Goal: Information Seeking & Learning: Find specific fact

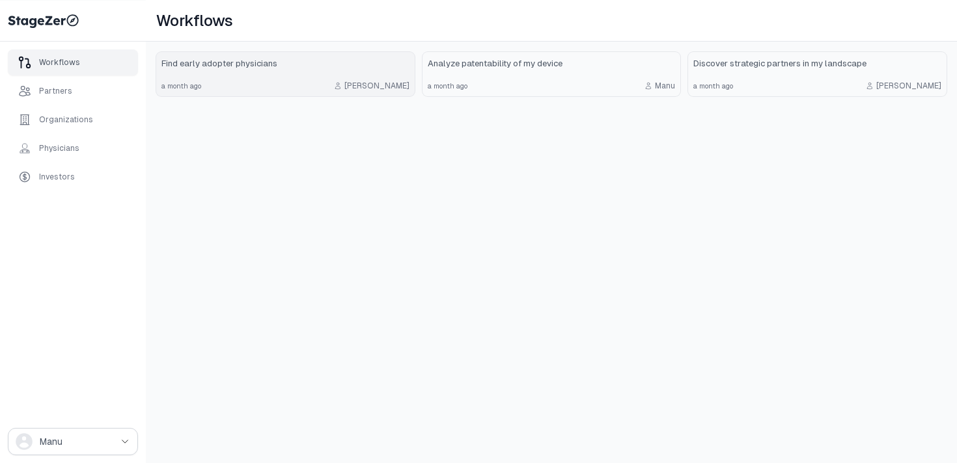
click at [288, 77] on link "Find early adopter physicians a month ago [PERSON_NAME]" at bounding box center [285, 74] width 258 height 44
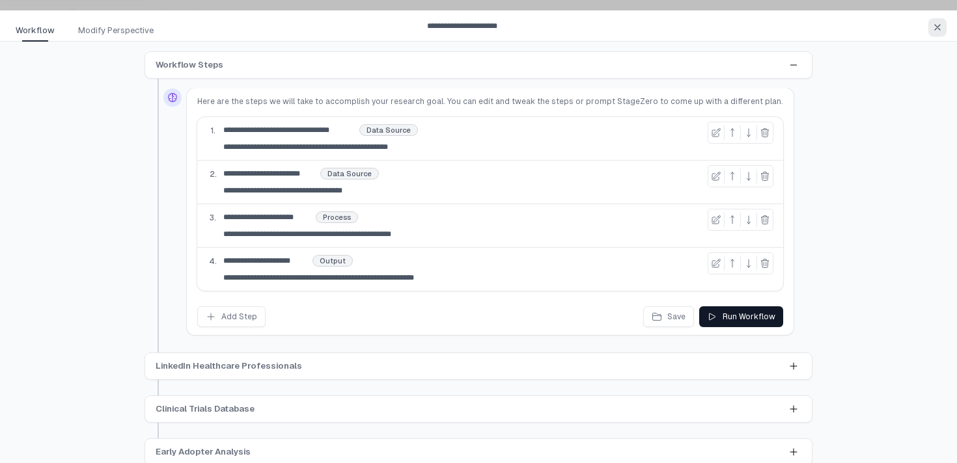
click at [935, 23] on icon "button" at bounding box center [937, 27] width 10 height 10
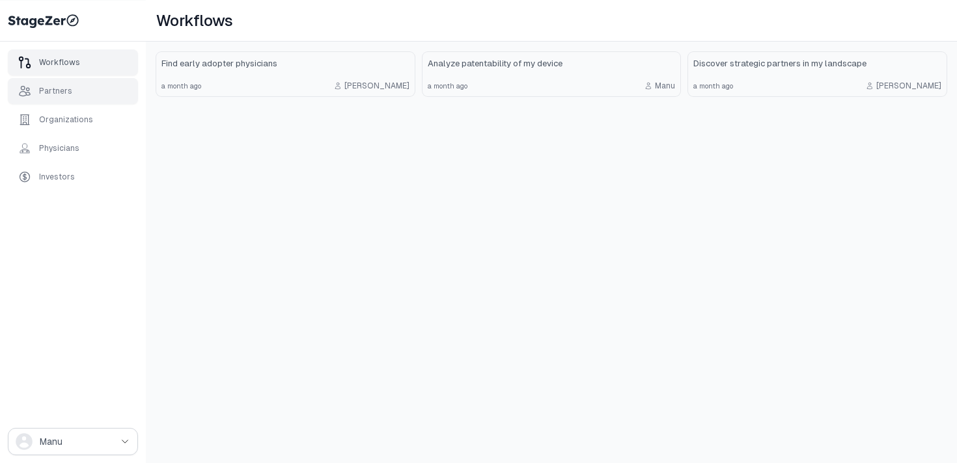
click at [90, 92] on div "Partners" at bounding box center [73, 91] width 130 height 26
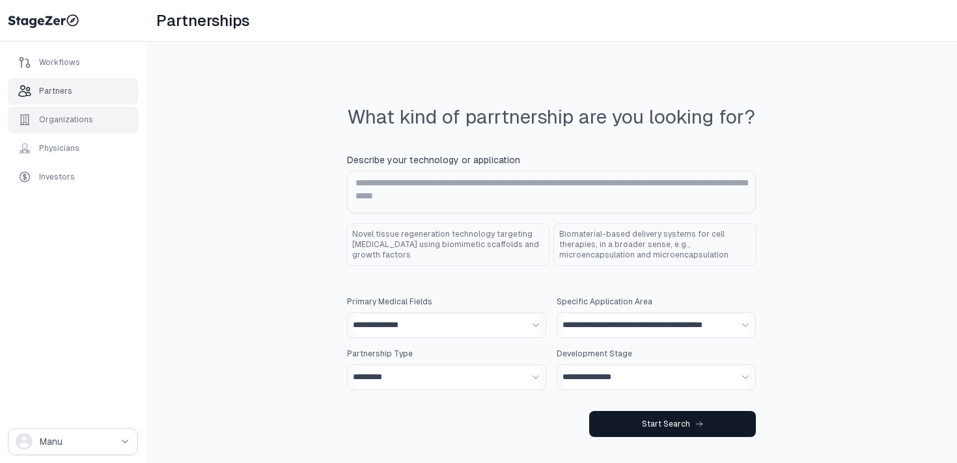
click at [81, 122] on div "Organizations" at bounding box center [66, 120] width 54 height 10
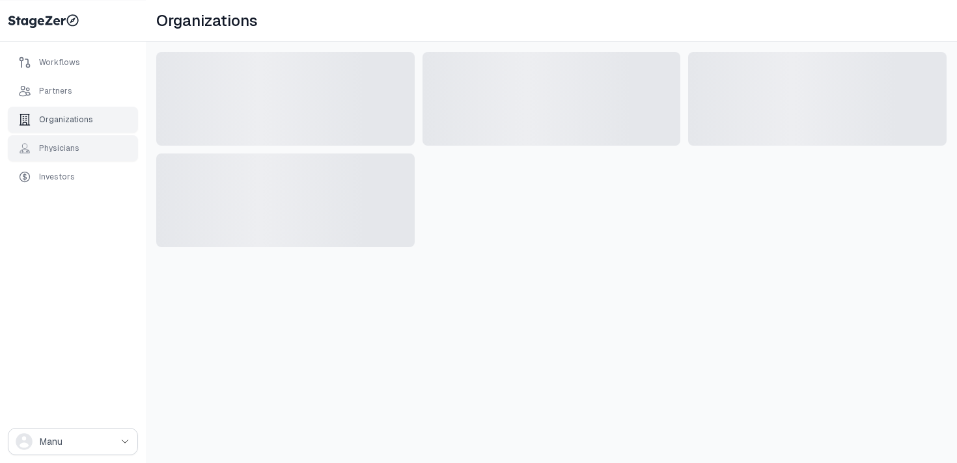
click at [75, 152] on div "Physicians" at bounding box center [59, 148] width 40 height 10
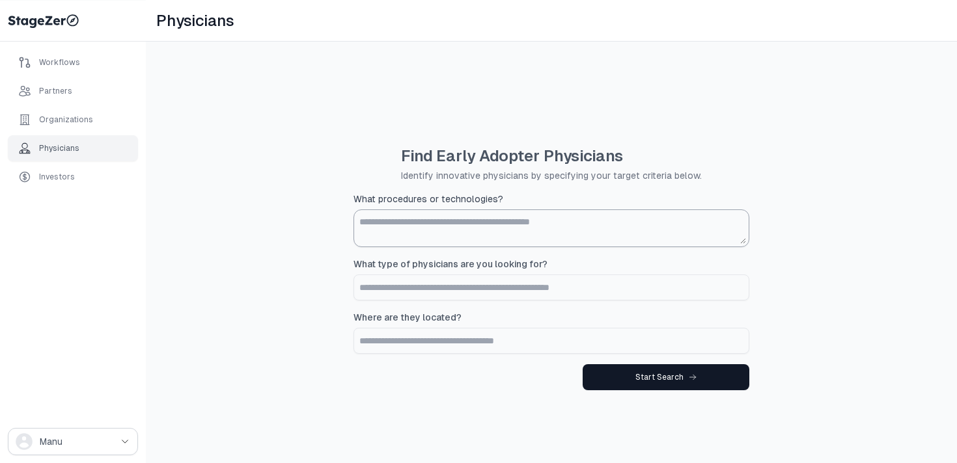
click at [450, 226] on textarea "What procedures or technologies?" at bounding box center [551, 228] width 389 height 31
type textarea "*"
type textarea "*****"
type input "**********"
click at [468, 343] on input "What procedures or technologies?" at bounding box center [551, 341] width 394 height 25
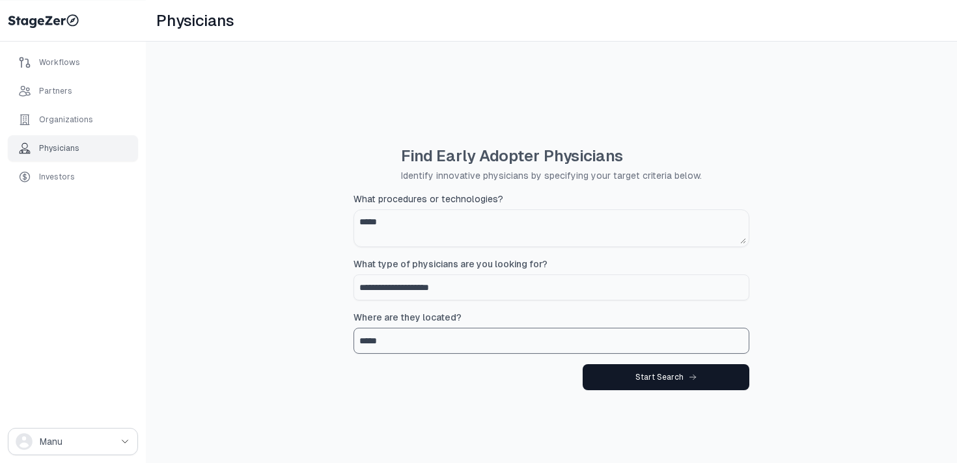
type input "****"
click at [668, 378] on div "Start Search" at bounding box center [665, 377] width 61 height 10
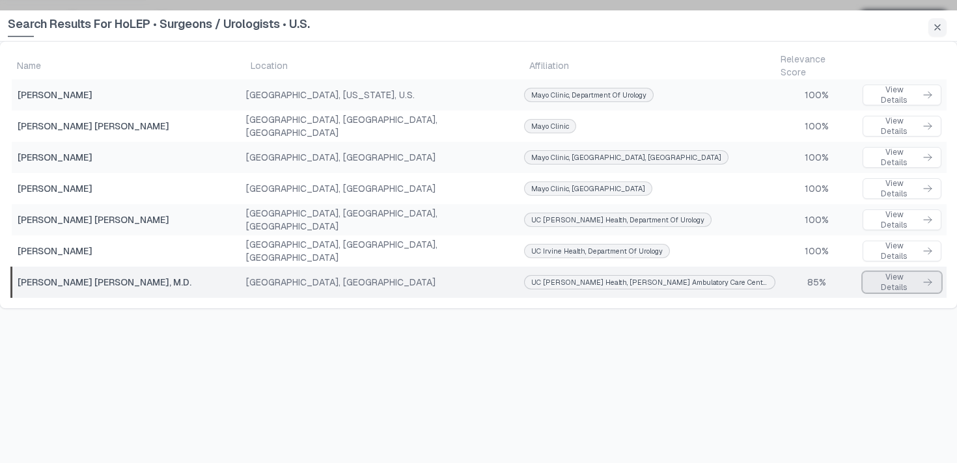
click at [871, 272] on div "View Details" at bounding box center [902, 282] width 62 height 21
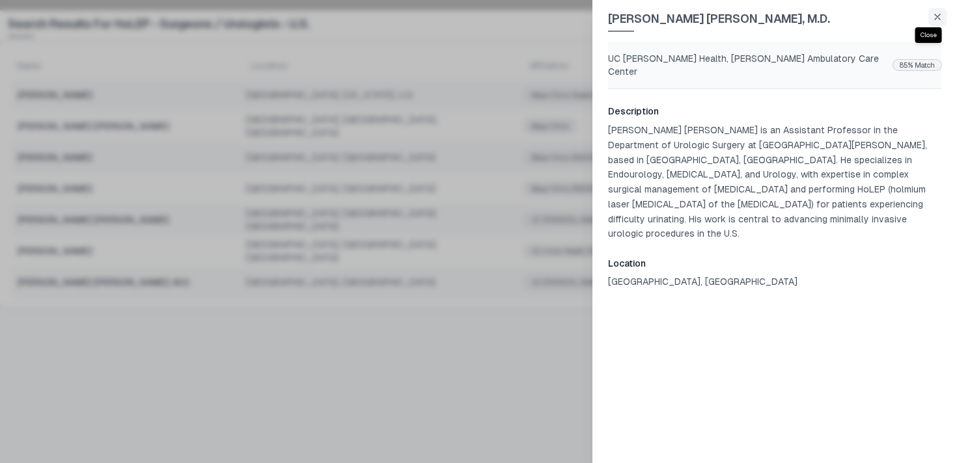
click at [810, 61] on p "UC [PERSON_NAME] Health, [PERSON_NAME] Ambulatory Care Center" at bounding box center [748, 65] width 280 height 26
click at [942, 18] on button "button" at bounding box center [937, 17] width 18 height 18
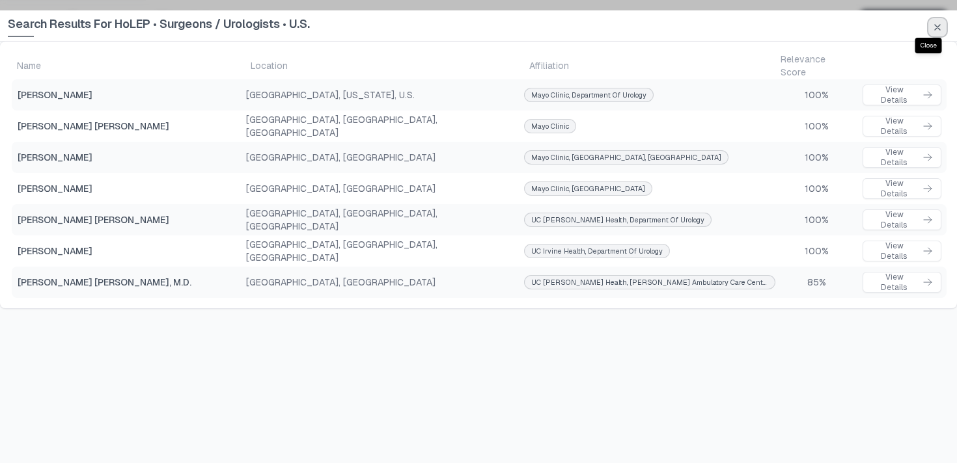
click at [938, 25] on icon "button" at bounding box center [937, 27] width 5 height 5
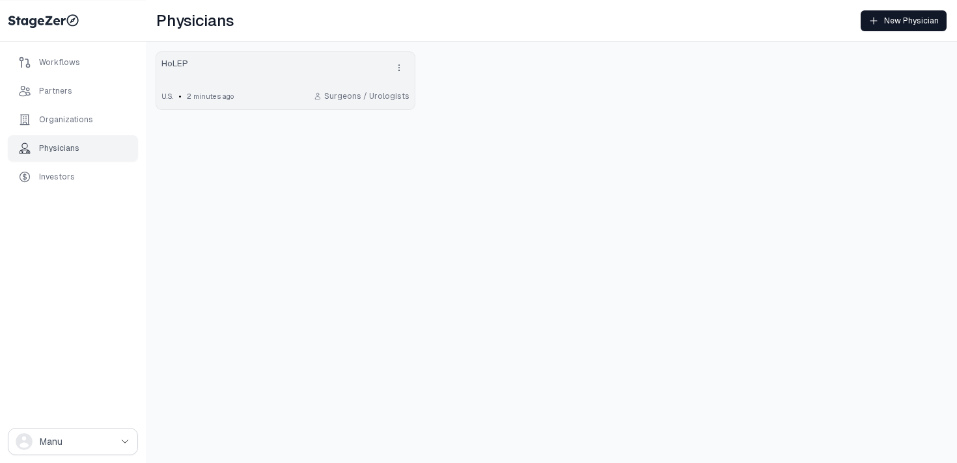
click at [398, 64] on icon "drop down button" at bounding box center [399, 67] width 10 height 10
click at [375, 90] on div "Delete" at bounding box center [347, 91] width 112 height 13
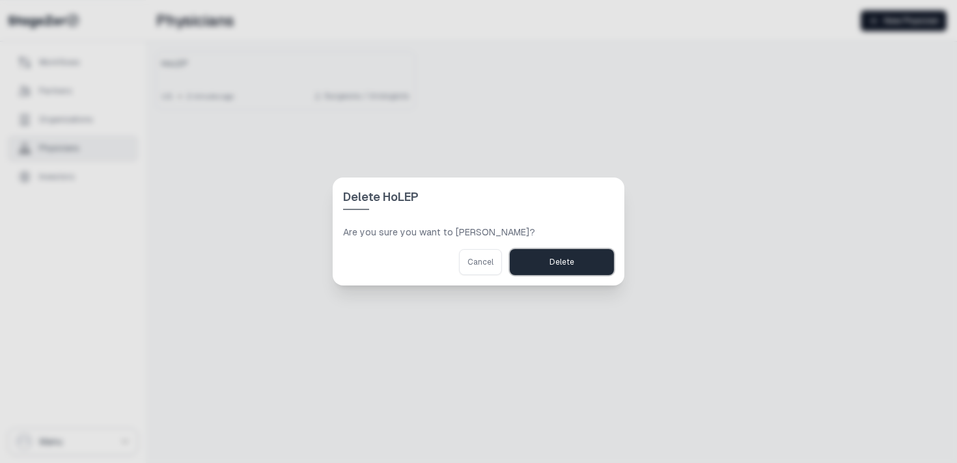
click at [554, 264] on div "Delete" at bounding box center [561, 262] width 25 height 10
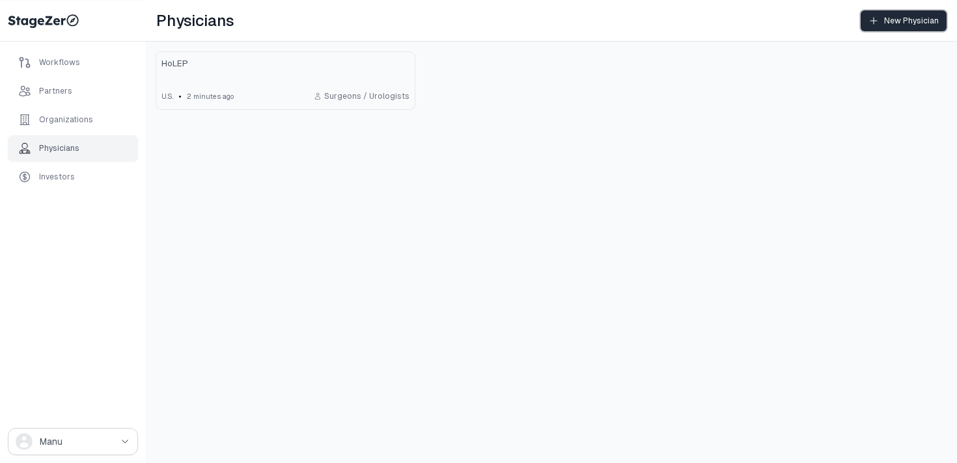
click at [905, 16] on div "New Physician" at bounding box center [903, 21] width 70 height 10
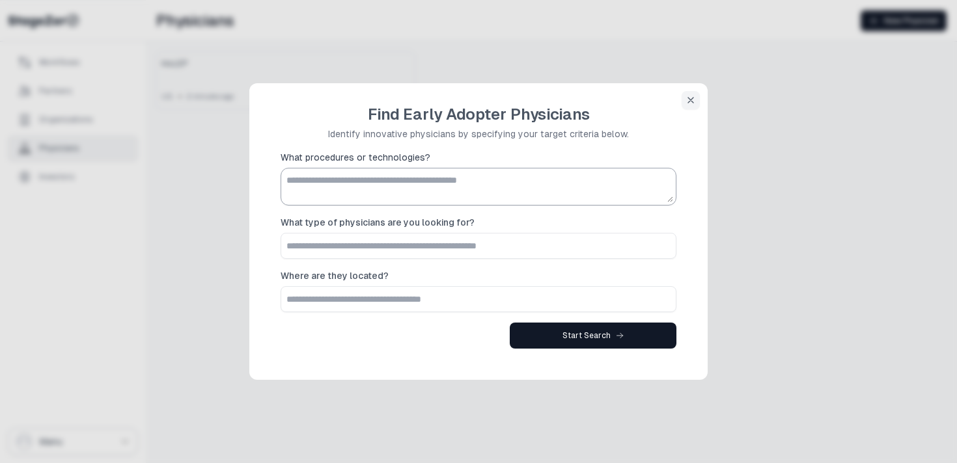
click at [519, 180] on textarea "What procedures or technologies?" at bounding box center [478, 186] width 389 height 31
type textarea "*****"
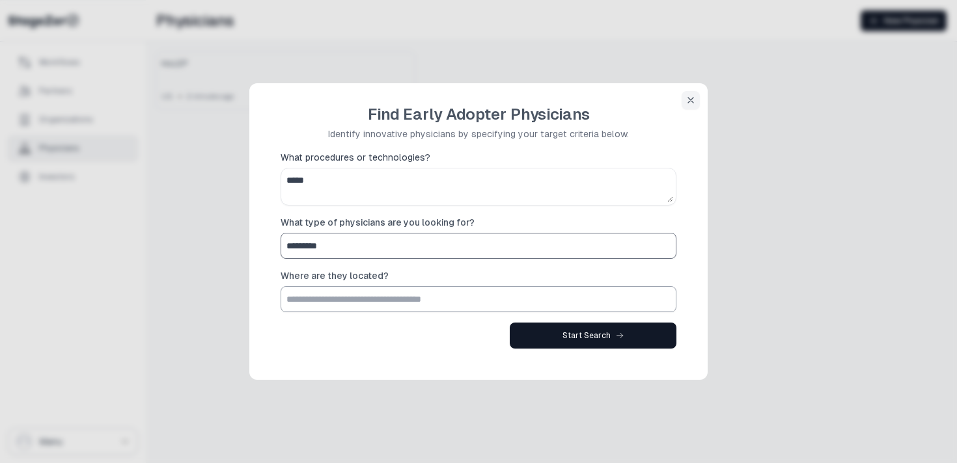
type input "*********"
click at [298, 303] on input "What procedures or technologies?" at bounding box center [478, 299] width 394 height 25
type input "**********"
click at [577, 335] on div "Start Search" at bounding box center [592, 336] width 61 height 10
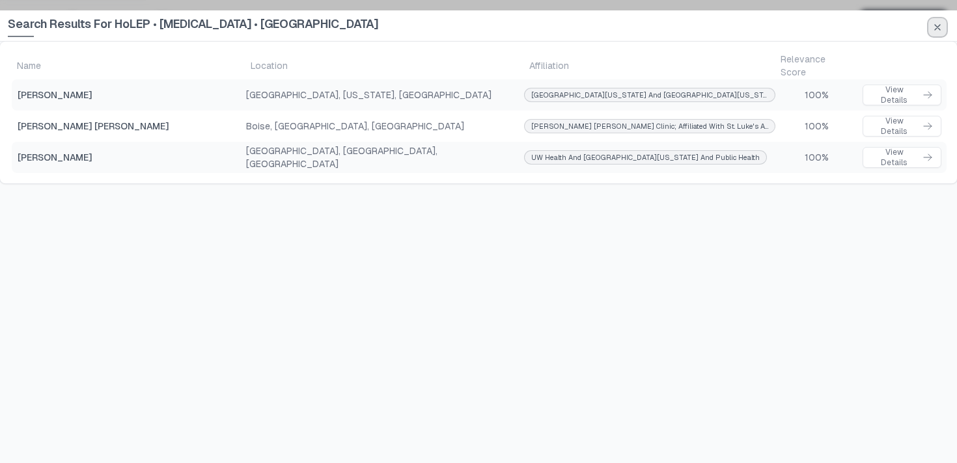
click at [940, 31] on icon "button" at bounding box center [937, 27] width 10 height 10
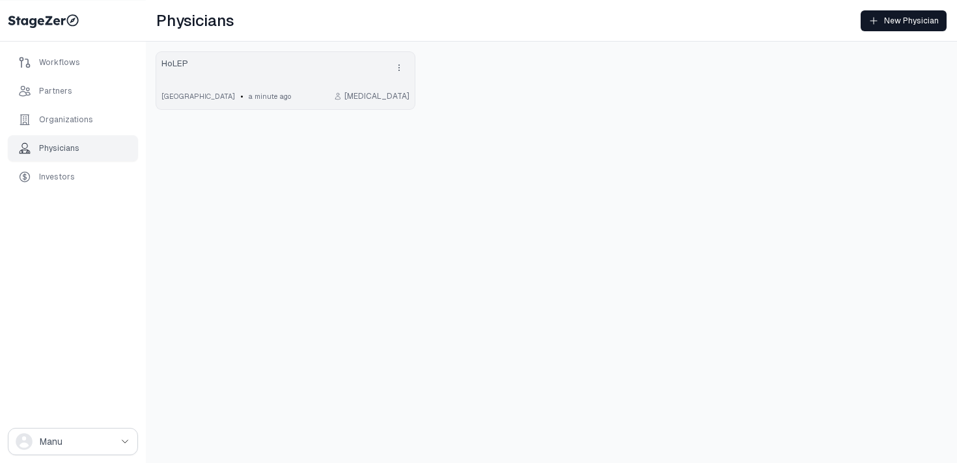
click at [366, 87] on link "HoLEP [GEOGRAPHIC_DATA] • a minute ago [MEDICAL_DATA]" at bounding box center [285, 80] width 258 height 57
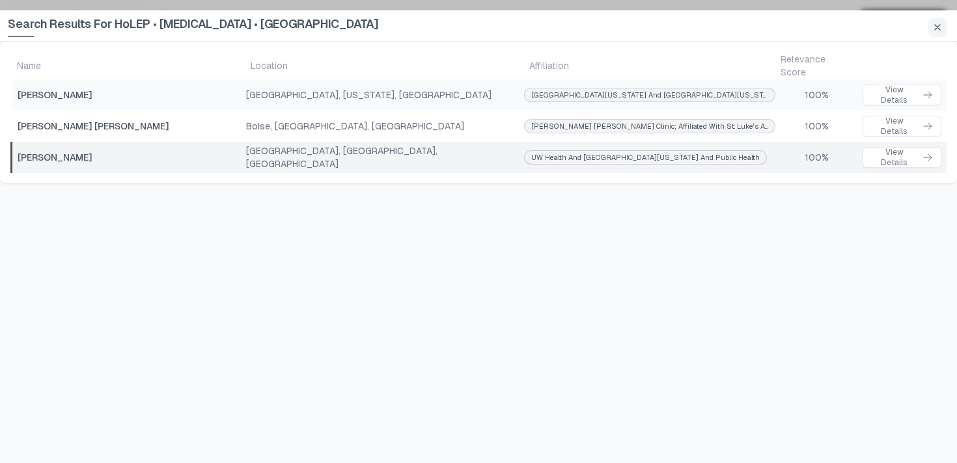
click at [700, 148] on td "UW Health and [GEOGRAPHIC_DATA][US_STATE] and Public Health" at bounding box center [649, 157] width 251 height 31
click at [931, 30] on button "button" at bounding box center [937, 27] width 18 height 18
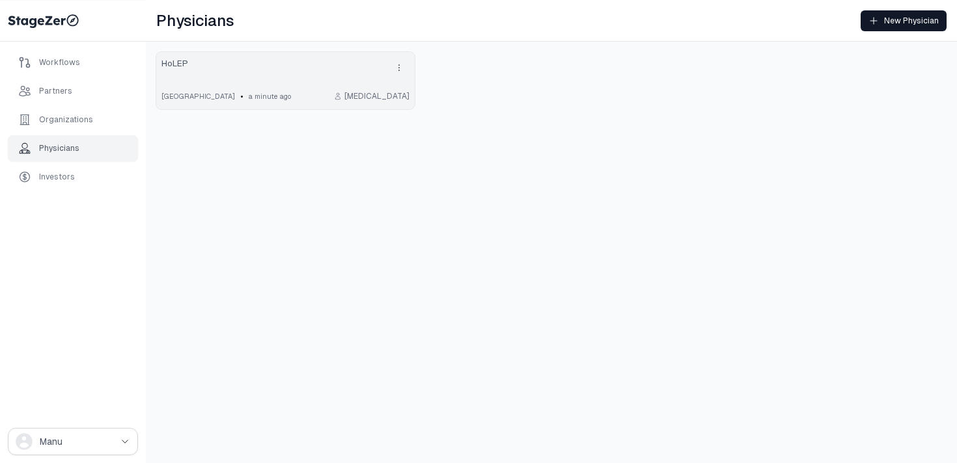
click at [275, 59] on div "HoLEP" at bounding box center [285, 67] width 248 height 21
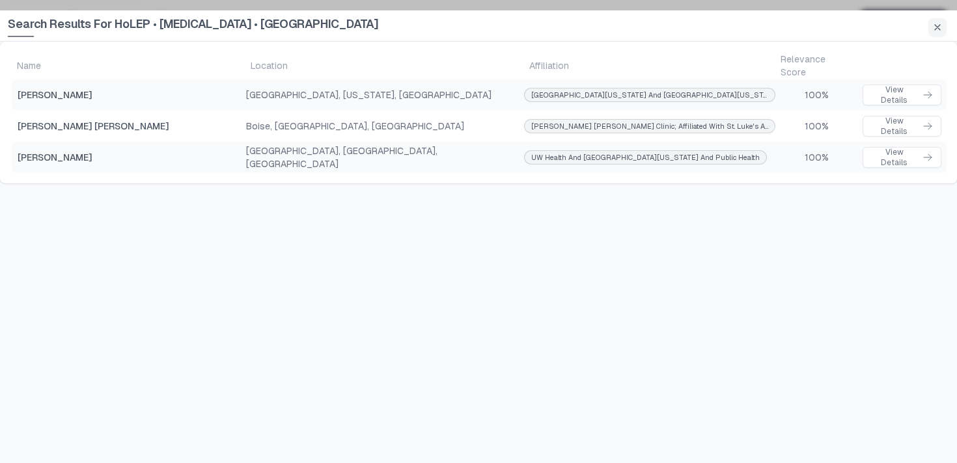
click at [170, 19] on span "Search Results For HoLEP • [MEDICAL_DATA] • [GEOGRAPHIC_DATA]" at bounding box center [193, 26] width 370 height 22
click at [942, 28] on icon "button" at bounding box center [937, 27] width 10 height 10
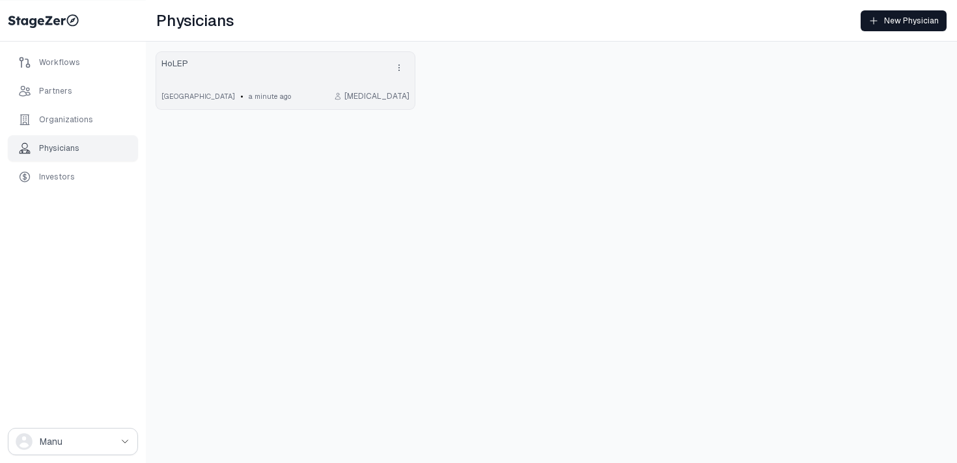
click at [362, 66] on div "HoLEP" at bounding box center [285, 67] width 248 height 21
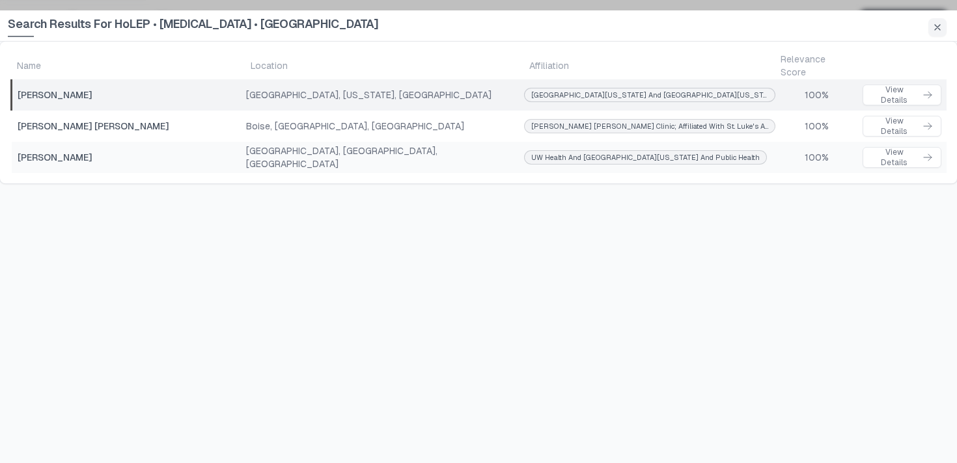
click at [400, 79] on td "[GEOGRAPHIC_DATA], [US_STATE], [GEOGRAPHIC_DATA]" at bounding box center [384, 94] width 279 height 31
click at [892, 85] on button "View Details" at bounding box center [901, 95] width 79 height 21
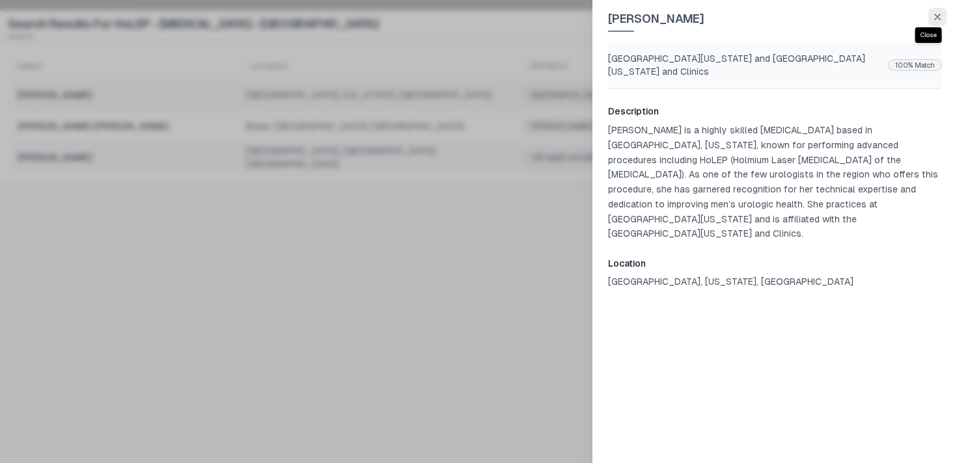
click at [940, 21] on icon "button" at bounding box center [937, 17] width 10 height 10
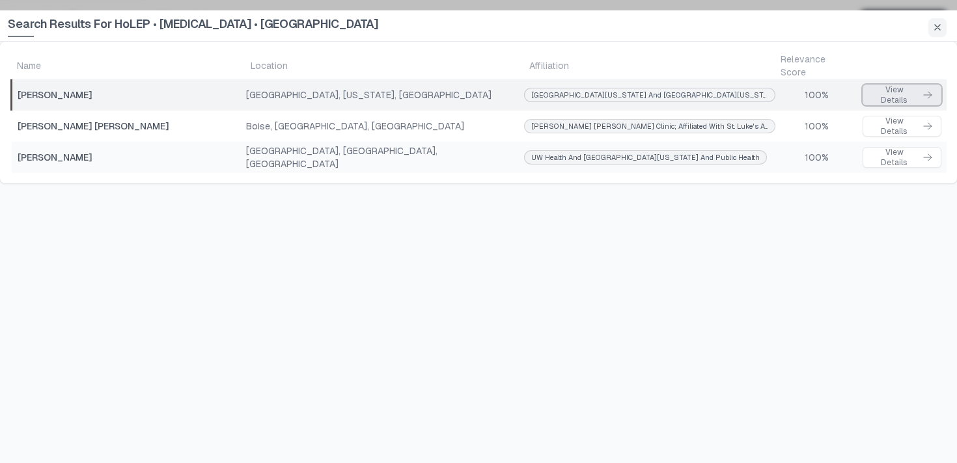
click at [876, 85] on div "View Details" at bounding box center [902, 95] width 62 height 21
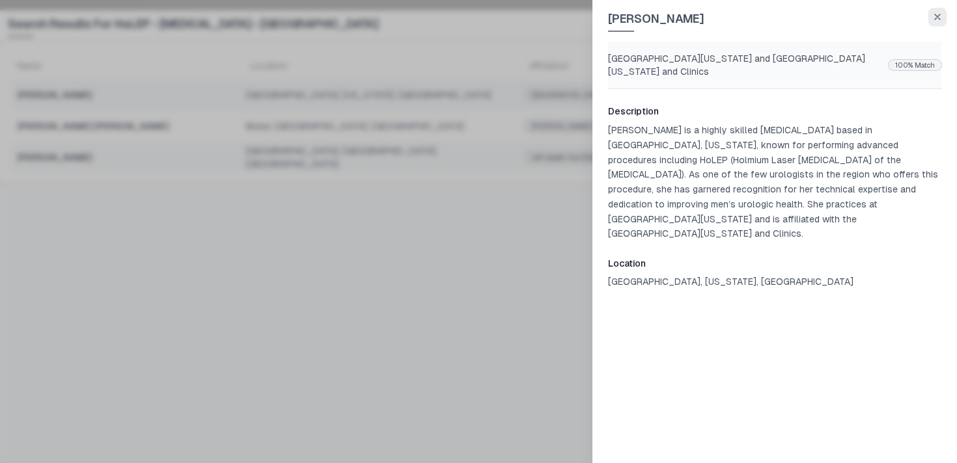
click at [932, 15] on icon "button" at bounding box center [937, 17] width 10 height 10
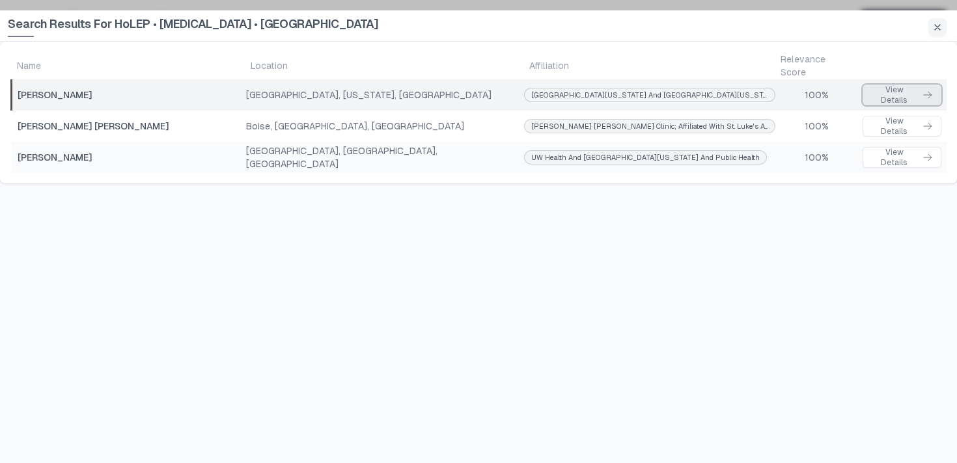
click at [862, 87] on button "View Details" at bounding box center [901, 95] width 79 height 21
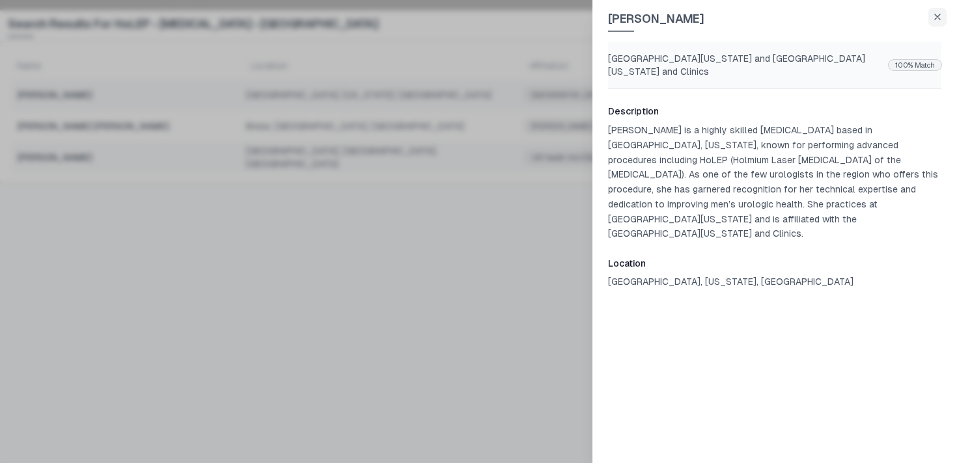
click at [836, 96] on div "Description [PERSON_NAME] is a highly skilled [MEDICAL_DATA] based in [GEOGRAPH…" at bounding box center [774, 276] width 333 height 374
click at [939, 20] on icon "button" at bounding box center [937, 17] width 10 height 10
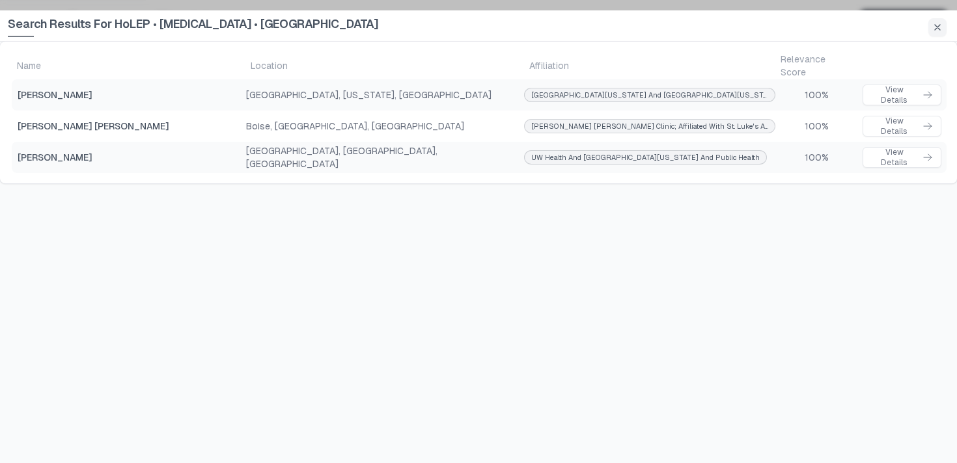
click at [940, 36] on div "Search Results For HoLEP • [MEDICAL_DATA] • [GEOGRAPHIC_DATA]" at bounding box center [478, 25] width 957 height 31
click at [939, 32] on icon "button" at bounding box center [937, 27] width 10 height 10
